Goal: Transaction & Acquisition: Purchase product/service

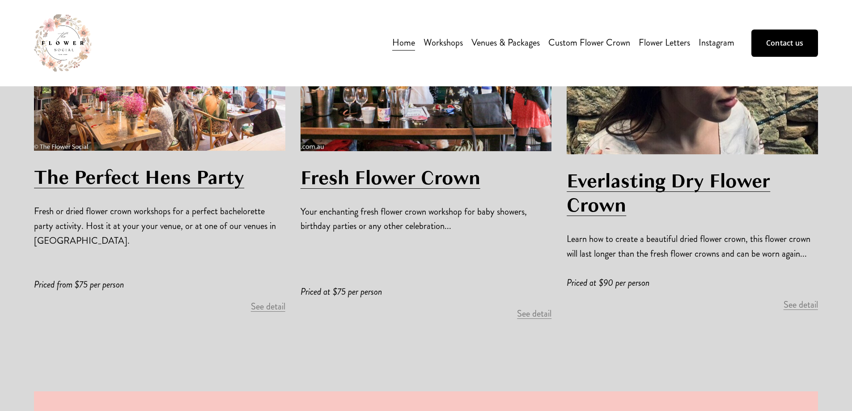
scroll to position [1043, 0]
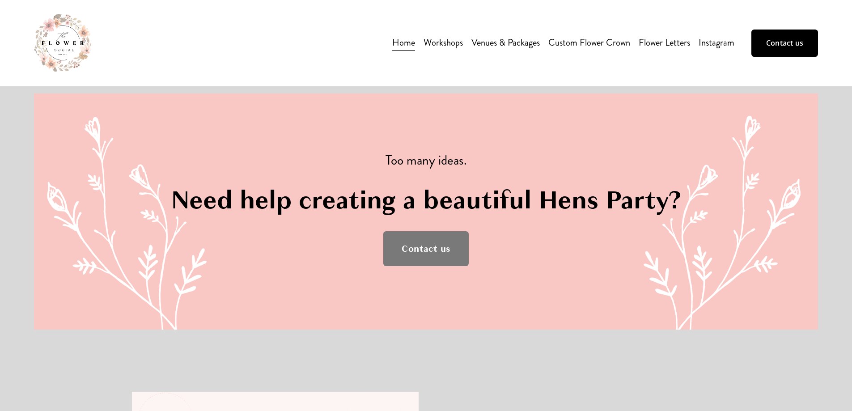
click at [525, 41] on link "Venues & Packages" at bounding box center [505, 43] width 68 height 17
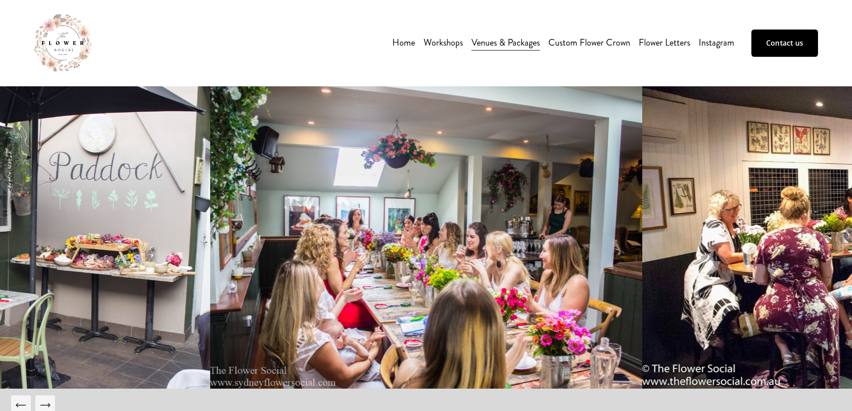
click at [583, 44] on link "Custom Flower Crown" at bounding box center [589, 43] width 82 height 17
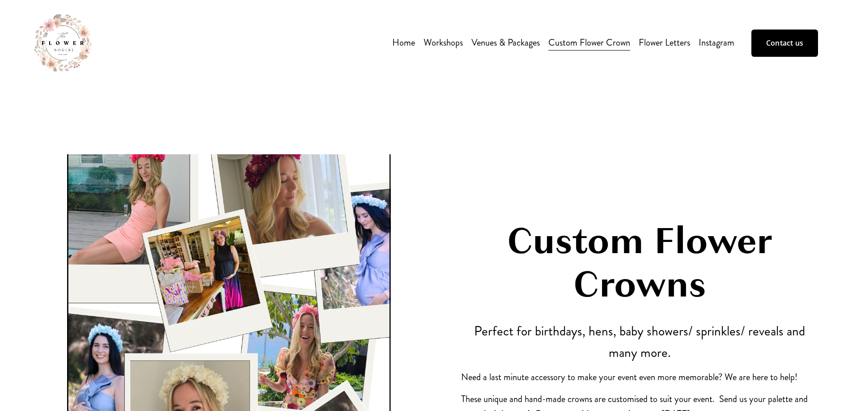
scroll to position [149, 0]
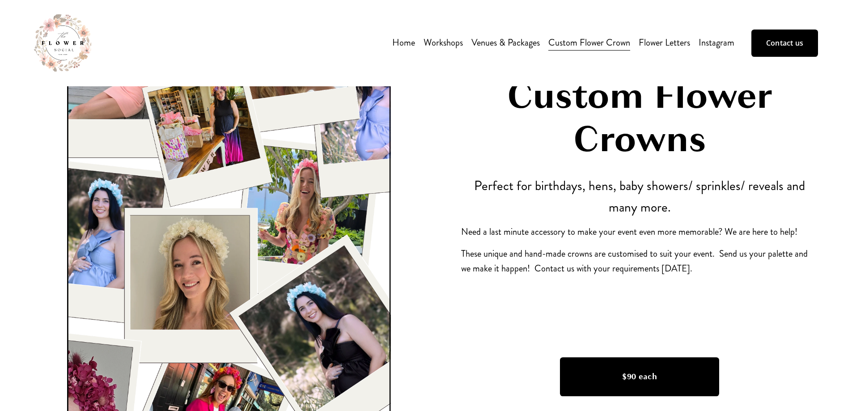
click at [642, 367] on link "$90 each" at bounding box center [639, 376] width 159 height 38
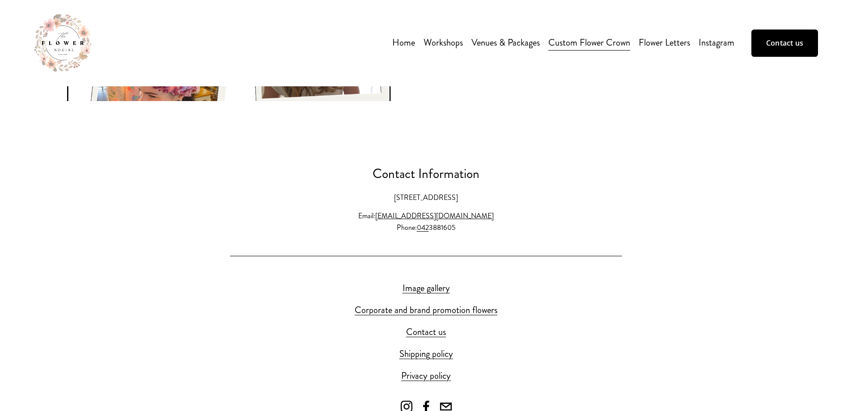
scroll to position [298, 0]
